Goal: Register for event/course

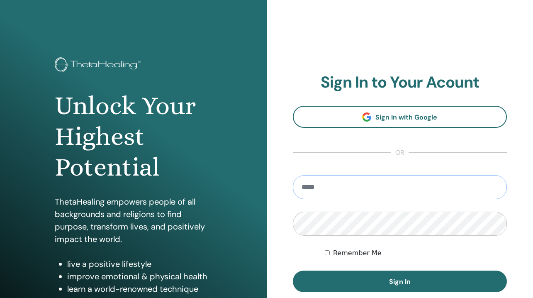
type input "**********"
click at [400, 281] on button "Sign In" at bounding box center [400, 282] width 214 height 22
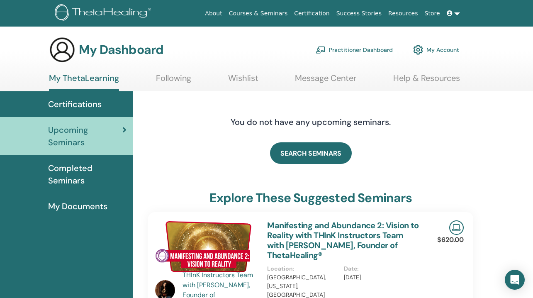
click at [79, 174] on span "Completed Seminars" at bounding box center [87, 174] width 78 height 25
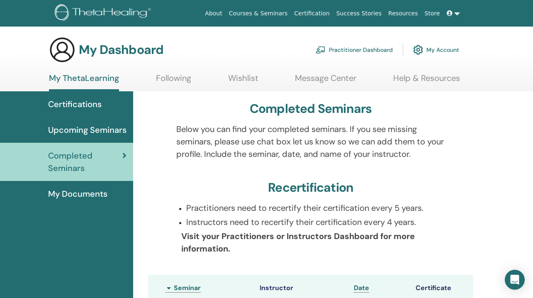
click at [97, 102] on span "Certifications" at bounding box center [75, 104] width 54 height 12
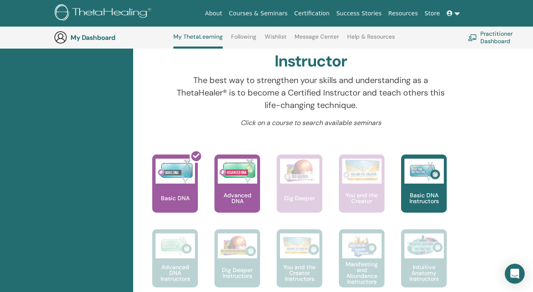
scroll to position [269, 0]
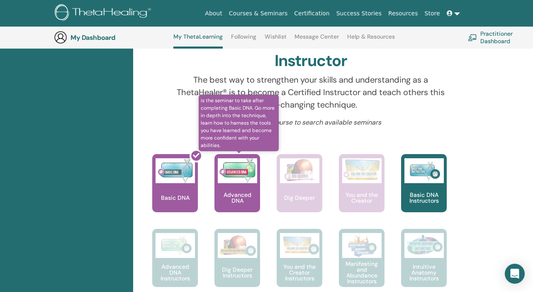
click at [236, 183] on div "Advanced DNA" at bounding box center [237, 183] width 46 height 58
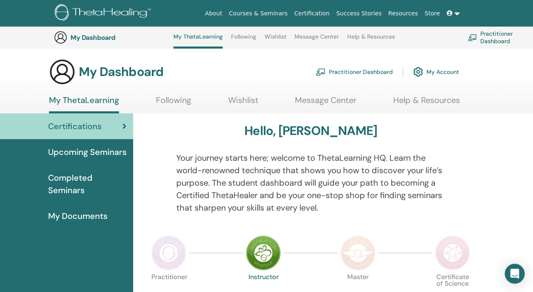
scroll to position [269, 0]
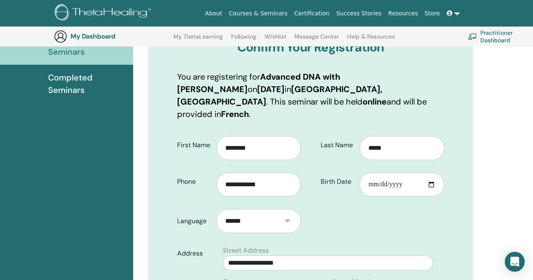
scroll to position [115, 0]
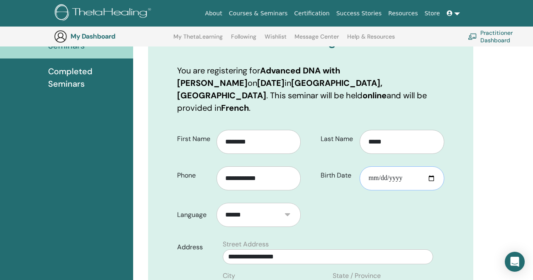
click at [371, 169] on input "Birth Date" at bounding box center [402, 178] width 85 height 24
click at [400, 167] on input "Birth Date" at bounding box center [402, 178] width 85 height 24
click at [395, 166] on input "Birth Date" at bounding box center [402, 178] width 85 height 24
click at [407, 166] on input "Birth Date" at bounding box center [402, 178] width 85 height 24
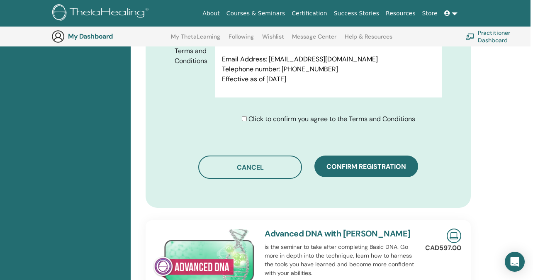
scroll to position [507, 2]
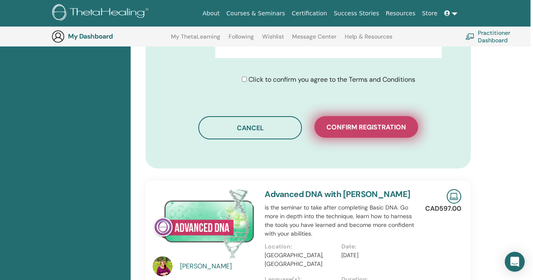
type input "**********"
click at [356, 123] on span "Confirm registration" at bounding box center [367, 127] width 80 height 9
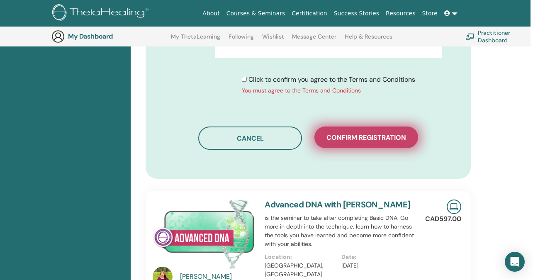
click at [369, 133] on span "Confirm registration" at bounding box center [367, 137] width 80 height 9
